Goal: Navigation & Orientation: Find specific page/section

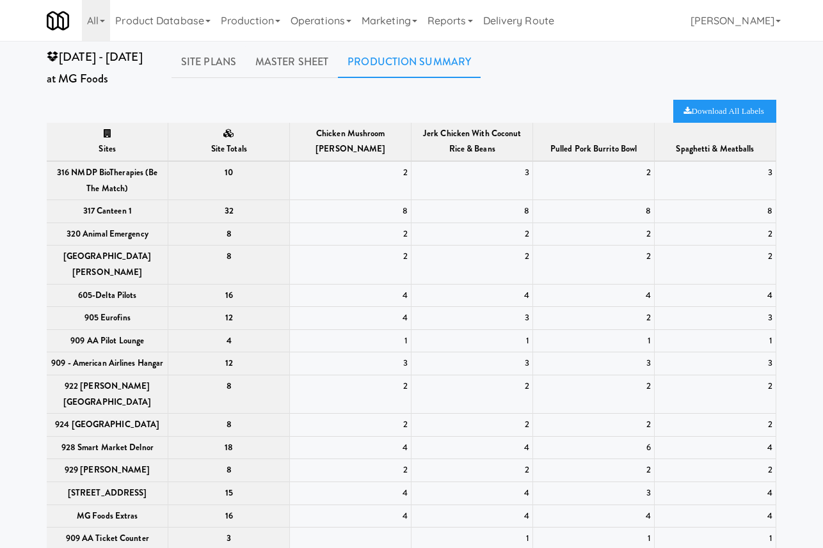
click at [478, 52] on ul "Site Plans Master Sheet Production Summary" at bounding box center [380, 62] width 418 height 32
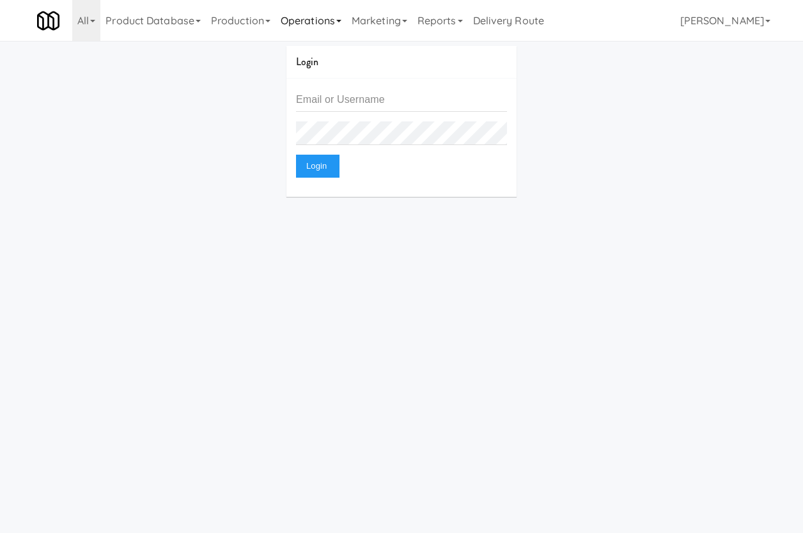
click at [295, 18] on link "Operations" at bounding box center [311, 20] width 71 height 41
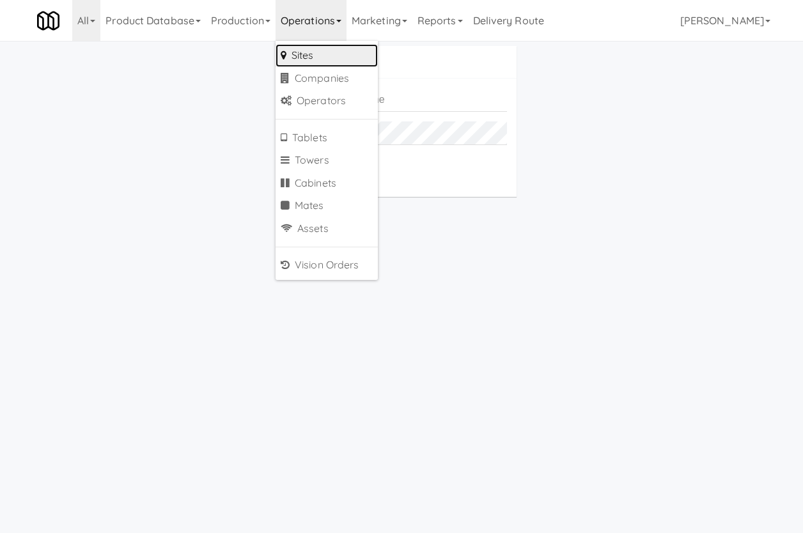
click at [309, 51] on link "Sites" at bounding box center [327, 55] width 102 height 23
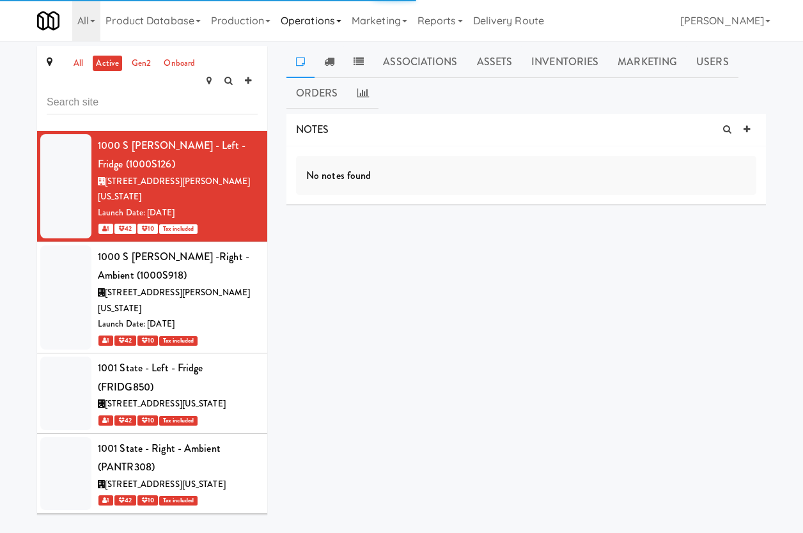
click at [318, 20] on link "Operations" at bounding box center [311, 20] width 71 height 41
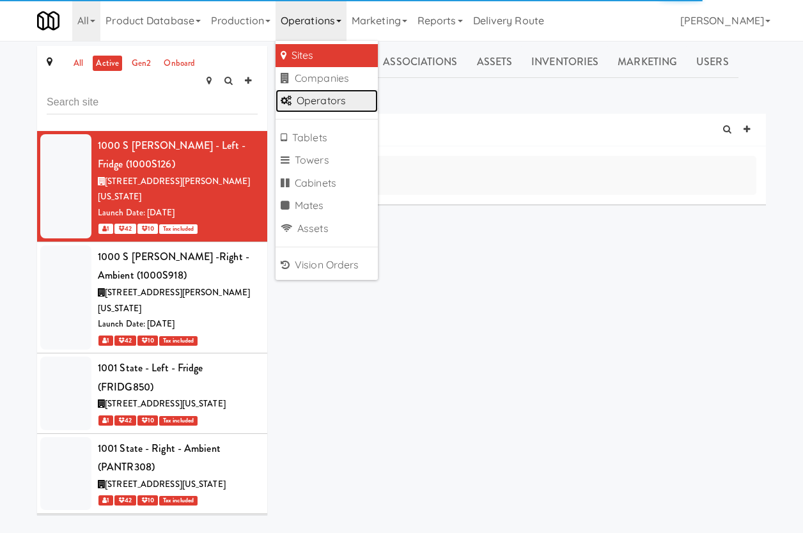
click at [335, 93] on link "Operators" at bounding box center [327, 101] width 102 height 23
